Goal: Task Accomplishment & Management: Complete application form

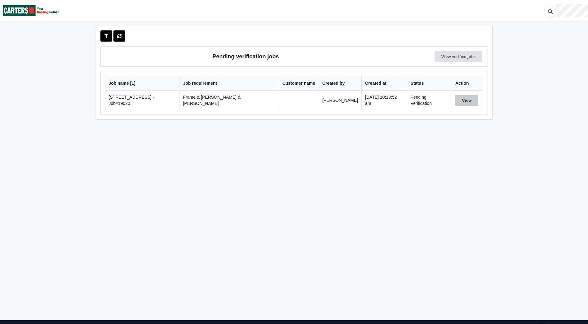
click at [462, 100] on button "View" at bounding box center [466, 100] width 23 height 11
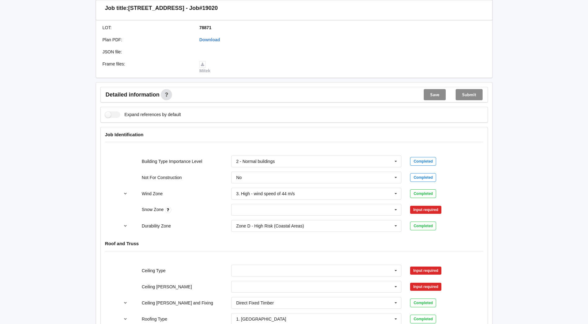
scroll to position [186, 0]
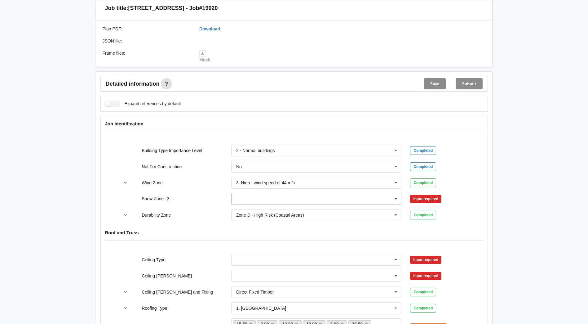
click at [396, 193] on icon at bounding box center [395, 198] width 9 height 11
click at [242, 205] on div "N0" at bounding box center [317, 209] width 170 height 11
click at [399, 193] on icon at bounding box center [395, 198] width 9 height 11
click at [397, 193] on icon at bounding box center [395, 198] width 9 height 11
click at [444, 194] on button "Confirm input" at bounding box center [428, 199] width 37 height 10
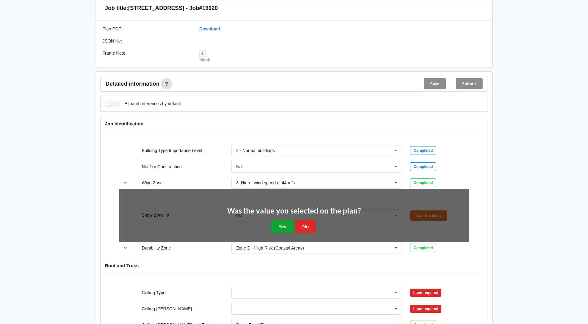
click at [286, 219] on button "Yes" at bounding box center [282, 225] width 23 height 13
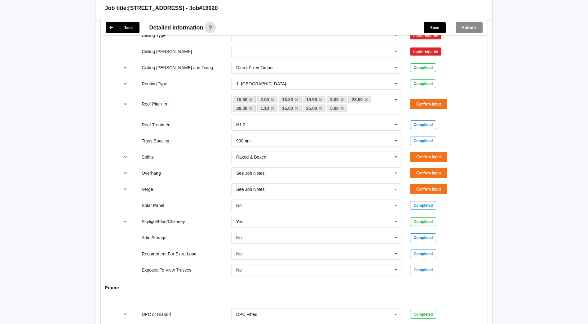
scroll to position [403, 0]
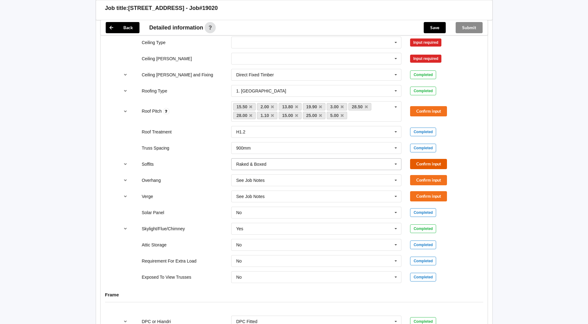
drag, startPoint x: 430, startPoint y: 158, endPoint x: 372, endPoint y: 158, distance: 58.3
click at [430, 159] on button "Confirm input" at bounding box center [428, 164] width 37 height 10
click at [426, 175] on button "Confirm input" at bounding box center [428, 180] width 37 height 10
click at [433, 193] on button "Confirm input" at bounding box center [428, 196] width 37 height 10
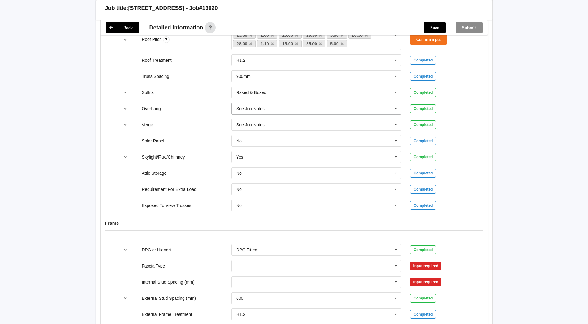
scroll to position [589, 0]
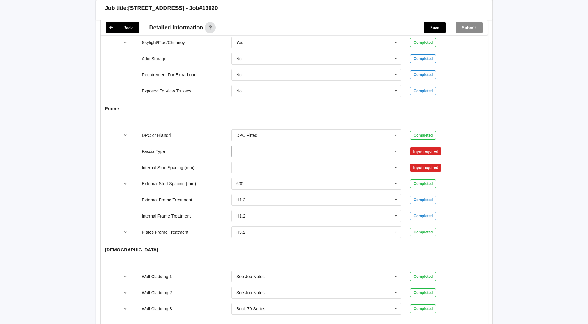
click at [392, 146] on icon at bounding box center [395, 151] width 9 height 11
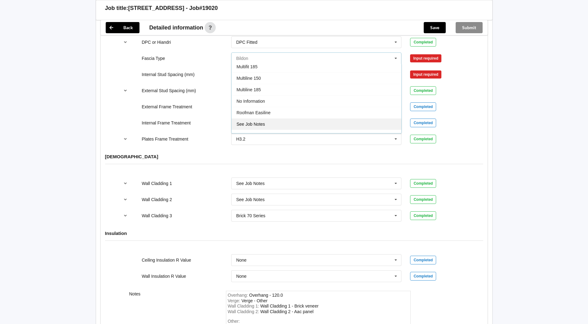
scroll to position [206, 0]
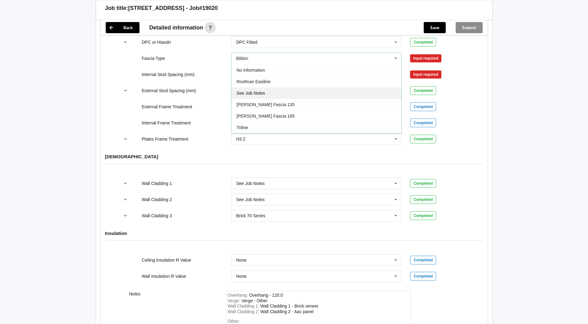
click at [259, 91] on span "See Job Notes" at bounding box center [251, 93] width 29 height 5
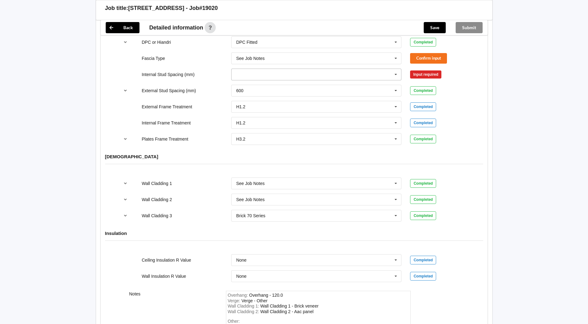
click at [395, 70] on icon at bounding box center [395, 74] width 9 height 11
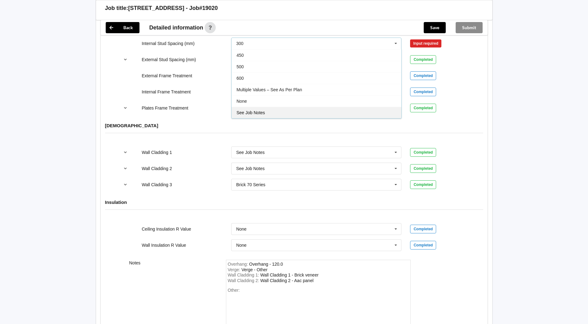
click at [259, 110] on span "See Job Notes" at bounding box center [251, 112] width 29 height 5
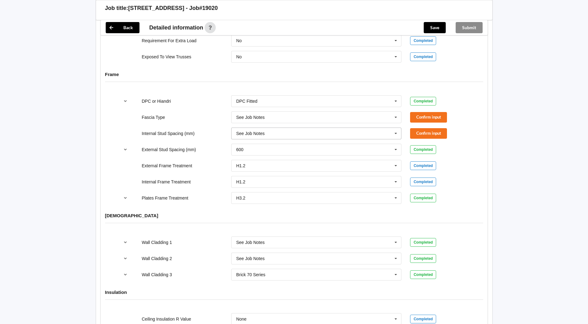
scroll to position [620, 0]
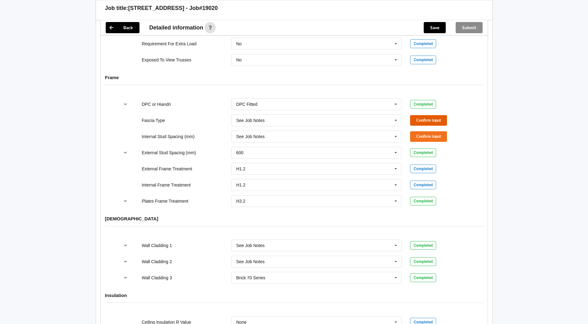
click at [435, 115] on button "Confirm input" at bounding box center [428, 120] width 37 height 10
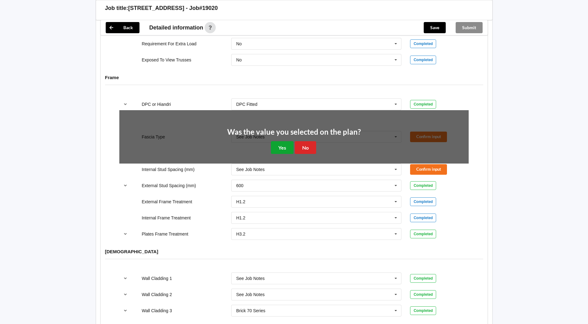
click at [287, 141] on button "Yes" at bounding box center [282, 147] width 23 height 13
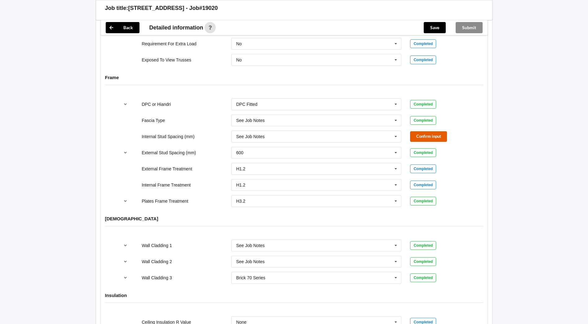
click at [430, 131] on button "Confirm input" at bounding box center [428, 136] width 37 height 10
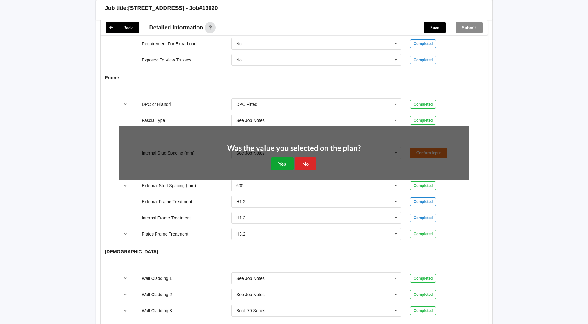
click at [283, 157] on button "Yes" at bounding box center [282, 163] width 23 height 13
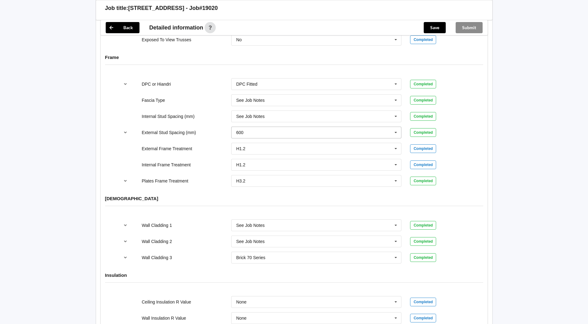
scroll to position [651, 0]
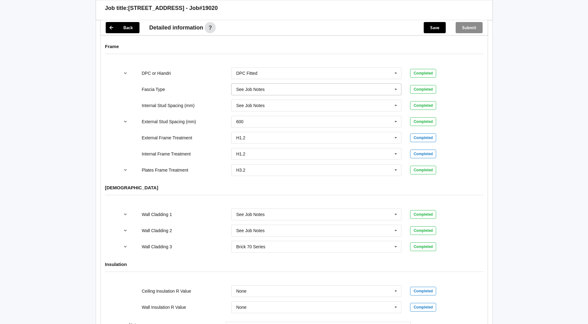
click at [273, 84] on input "text" at bounding box center [317, 89] width 170 height 11
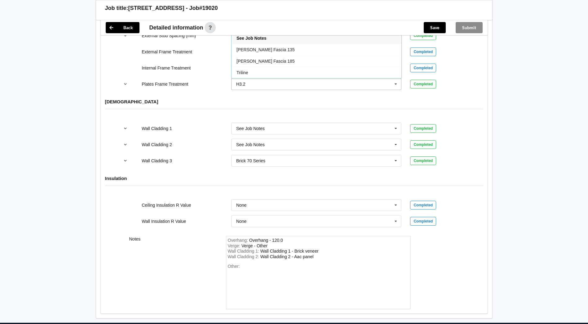
scroll to position [744, 0]
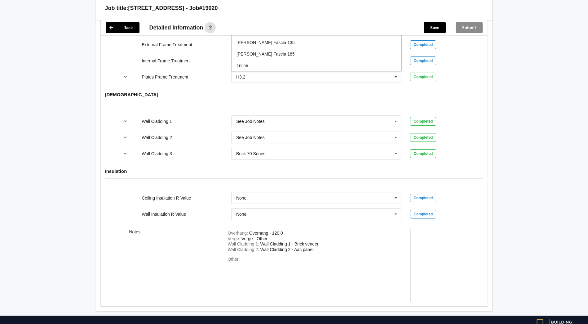
click at [192, 95] on div "[DEMOGRAPHIC_DATA]" at bounding box center [294, 99] width 387 height 24
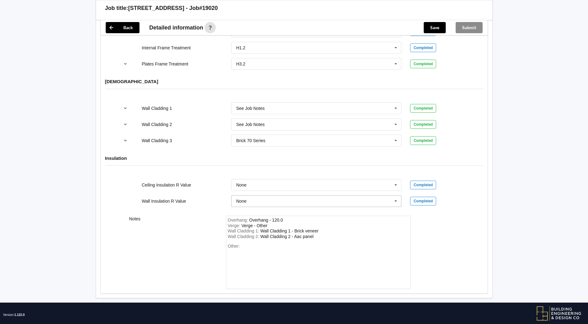
scroll to position [760, 0]
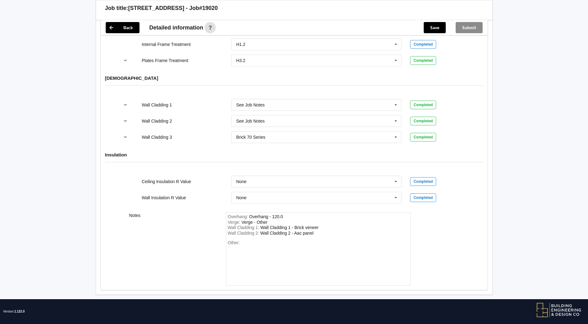
click at [229, 214] on span "Overhang :" at bounding box center [238, 216] width 21 height 5
click at [228, 214] on span "Overhang :" at bounding box center [238, 216] width 21 height 5
click at [286, 214] on div "Overhang : Overhang - 120.0" at bounding box center [318, 217] width 181 height 6
click at [229, 214] on span "Overhang :" at bounding box center [238, 216] width 21 height 5
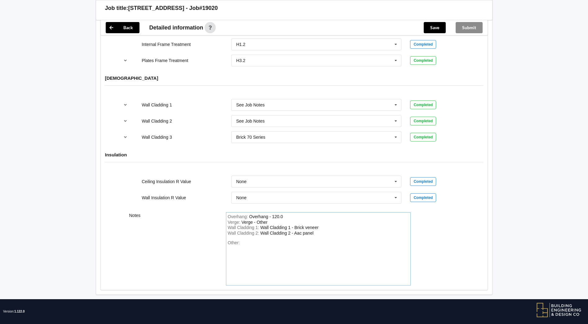
click at [252, 214] on div "Overhang - 120.0" at bounding box center [266, 216] width 34 height 5
click at [250, 214] on div "Overhang - 120.0" at bounding box center [266, 216] width 34 height 5
click at [228, 214] on span "Overhang :" at bounding box center [238, 216] width 21 height 5
click at [229, 214] on span "Overhang :" at bounding box center [238, 216] width 21 height 5
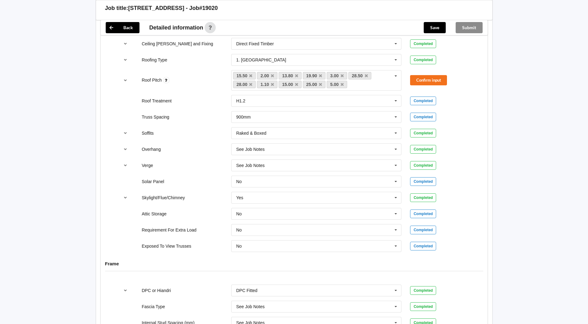
scroll to position [419, 0]
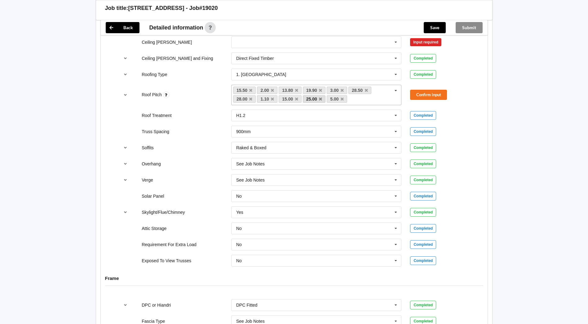
drag, startPoint x: 295, startPoint y: 85, endPoint x: 292, endPoint y: 91, distance: 6.8
click at [295, 88] on icon at bounding box center [296, 90] width 3 height 4
click at [343, 88] on icon at bounding box center [342, 90] width 3 height 4
click at [273, 88] on icon at bounding box center [272, 90] width 3 height 4
click at [272, 97] on icon at bounding box center [272, 99] width 3 height 4
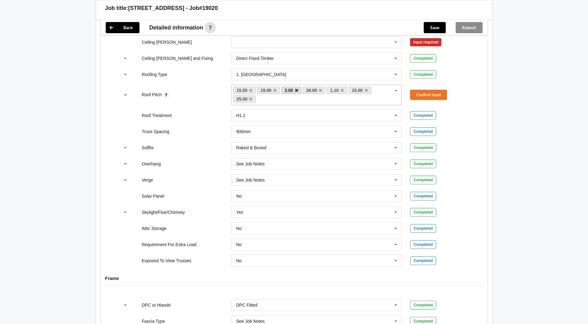
click at [296, 88] on icon at bounding box center [296, 90] width 3 height 4
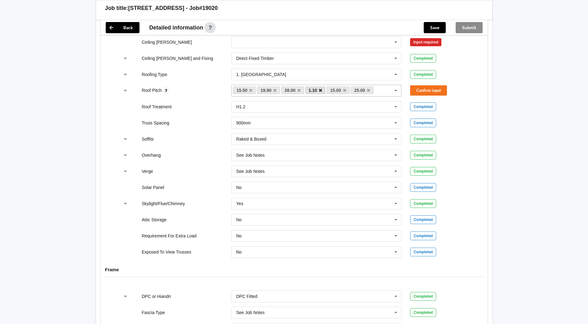
click at [321, 88] on icon at bounding box center [320, 90] width 3 height 4
click at [362, 88] on input "text" at bounding box center [359, 90] width 10 height 5
type input "28.5"
click at [253, 100] on b "28.5" at bounding box center [248, 102] width 8 height 5
click at [490, 104] on div "Back Detailed information Save Submit Expand references by default Job Identifi…" at bounding box center [294, 232] width 397 height 789
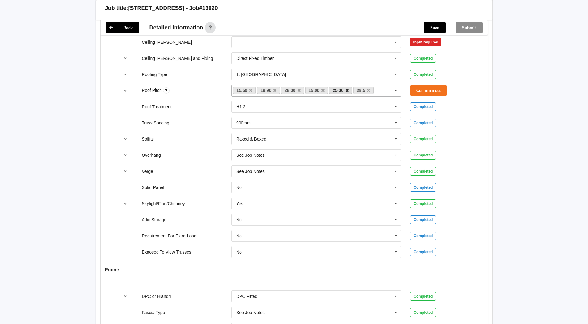
click at [348, 88] on icon at bounding box center [347, 90] width 3 height 4
click at [444, 85] on button "Confirm input" at bounding box center [428, 90] width 37 height 10
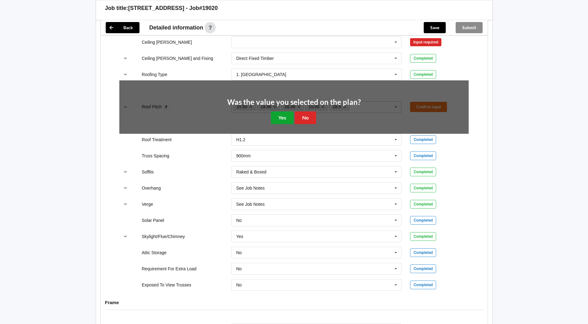
click at [285, 117] on button "Yes" at bounding box center [282, 117] width 23 height 13
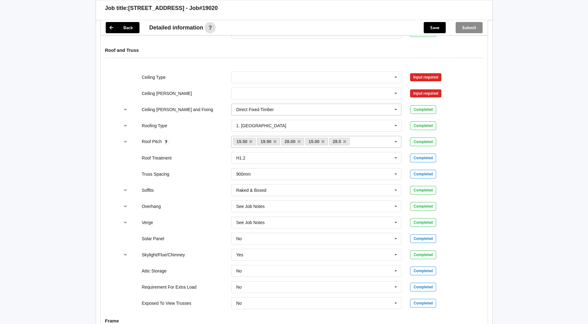
scroll to position [357, 0]
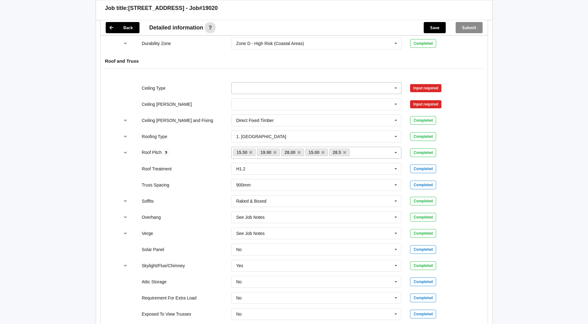
click at [245, 82] on input "text" at bounding box center [317, 87] width 170 height 11
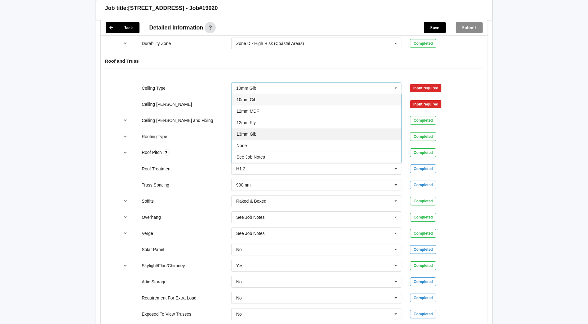
click at [240, 128] on div "13mm Gib" at bounding box center [317, 133] width 170 height 11
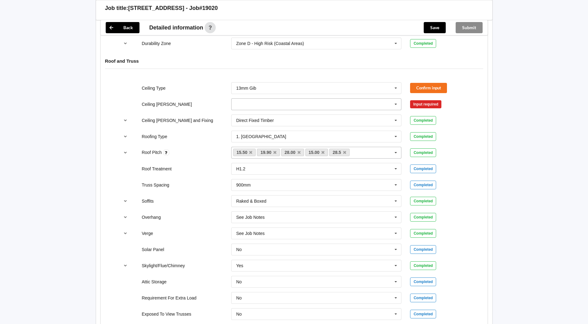
click at [240, 99] on input "text" at bounding box center [317, 104] width 170 height 11
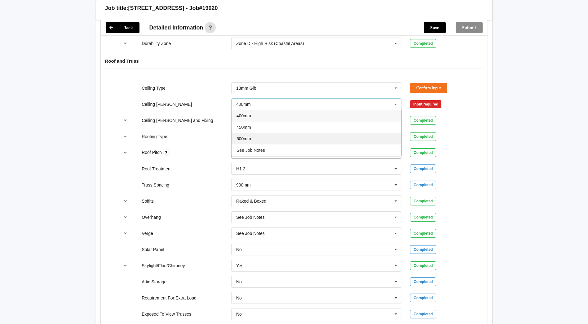
click at [241, 133] on div "600mm" at bounding box center [317, 138] width 170 height 11
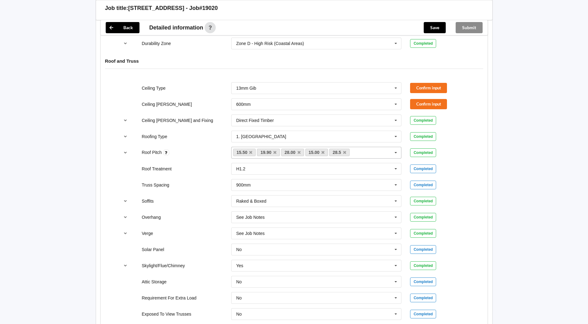
click at [498, 97] on div "Back Delete Job title: [STREET_ADDRESS] - Job#19020 Customer name : Specific cu…" at bounding box center [293, 178] width 411 height 1020
click at [441, 84] on button "Confirm input" at bounding box center [428, 88] width 37 height 10
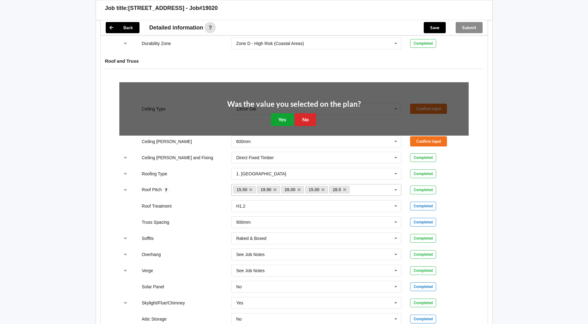
click at [280, 113] on button "Yes" at bounding box center [282, 119] width 23 height 13
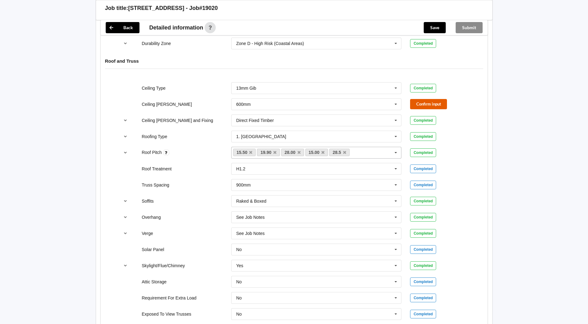
click at [438, 99] on button "Confirm input" at bounding box center [428, 104] width 37 height 10
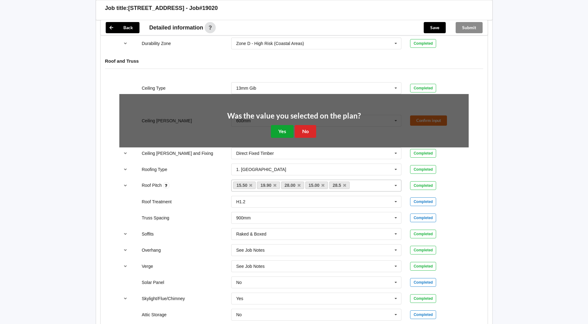
click at [282, 125] on button "Yes" at bounding box center [282, 131] width 23 height 13
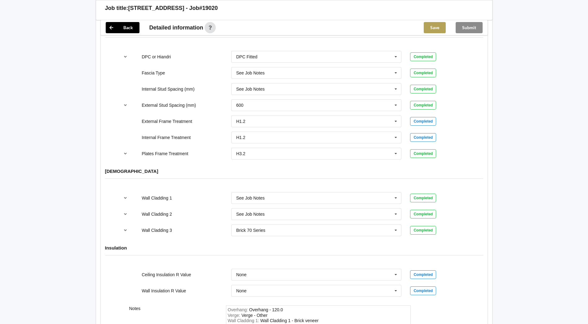
click at [433, 28] on button "Save" at bounding box center [435, 27] width 22 height 11
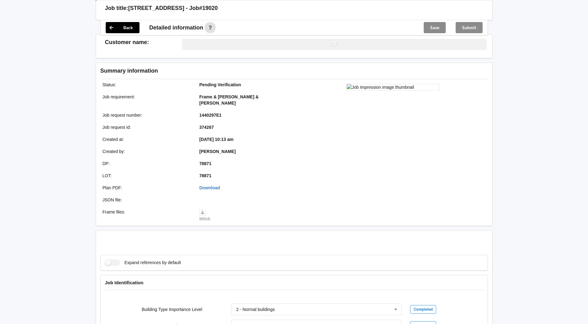
scroll to position [659, 0]
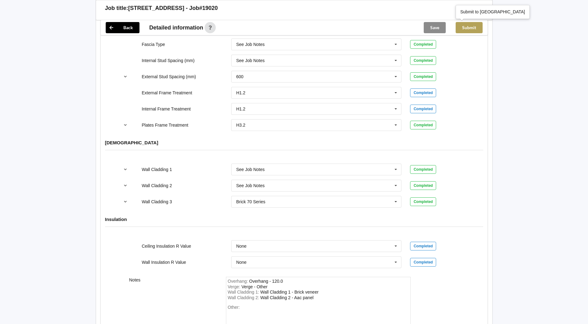
click at [473, 28] on button "Submit" at bounding box center [469, 27] width 27 height 11
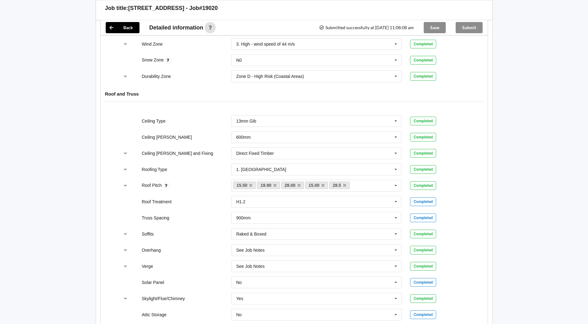
scroll to position [194, 0]
